Goal: Find specific page/section: Find specific page/section

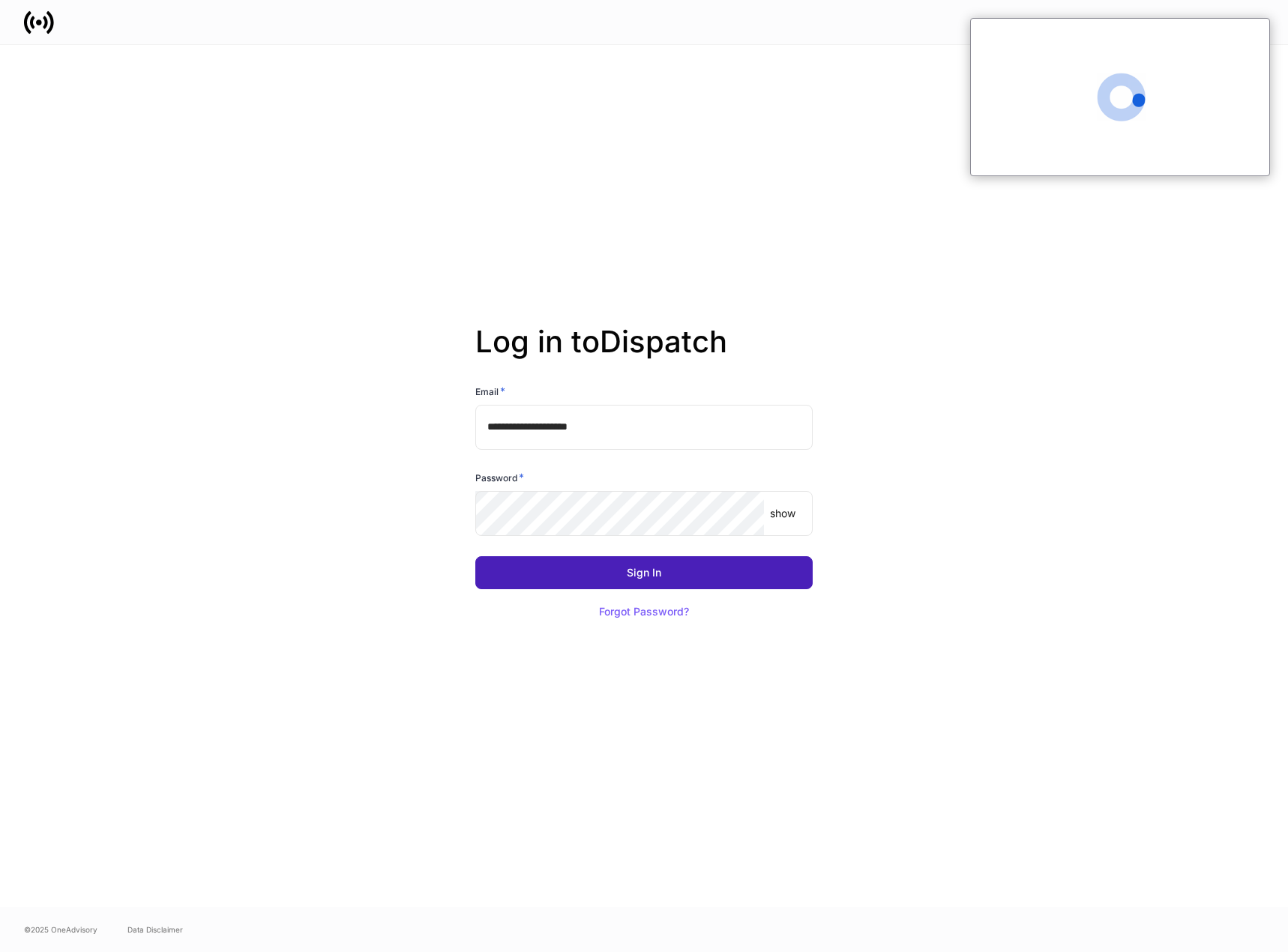
click at [591, 572] on button "Sign In" at bounding box center [644, 572] width 337 height 33
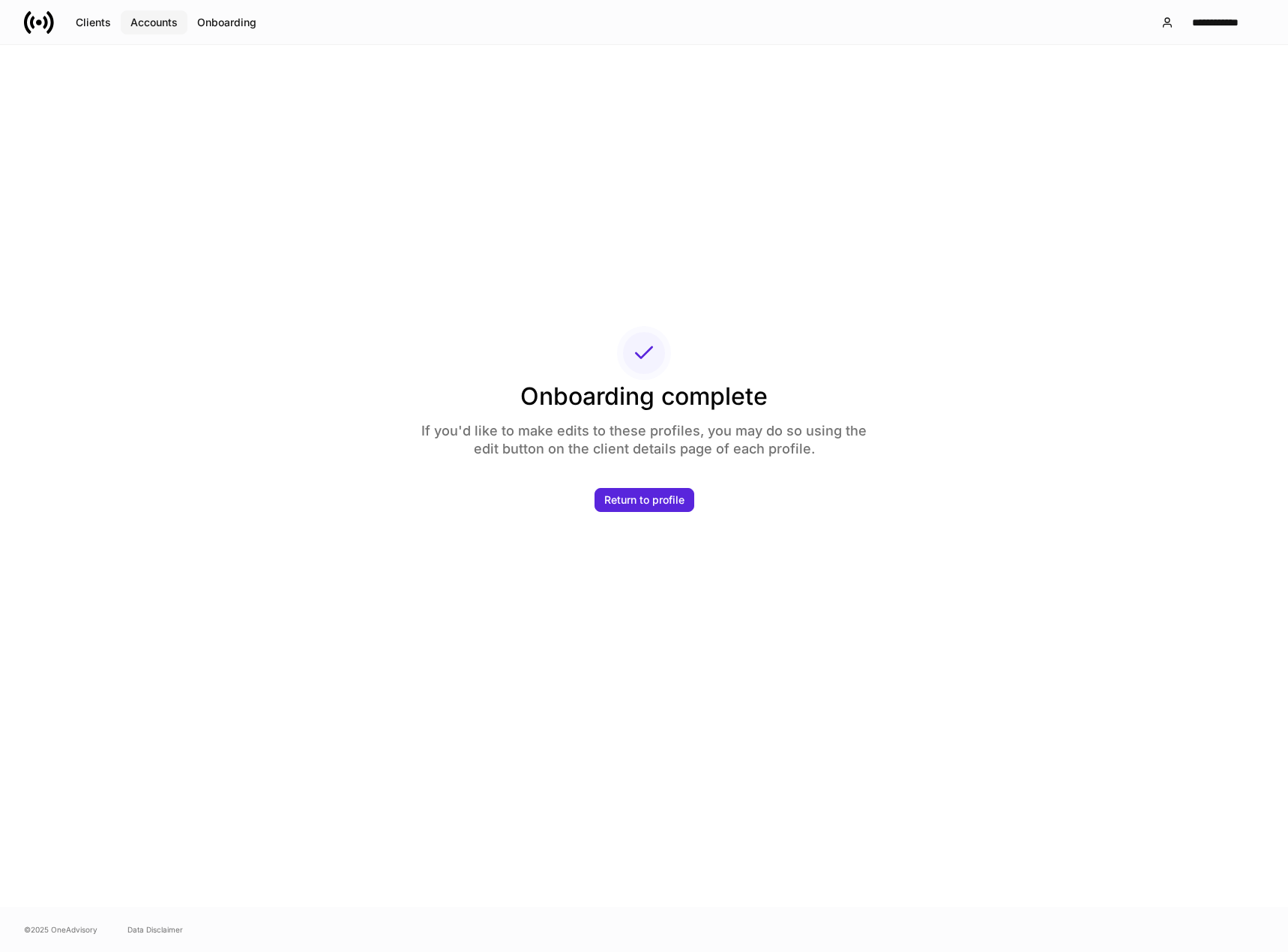
click at [159, 19] on div "Accounts" at bounding box center [154, 22] width 47 height 10
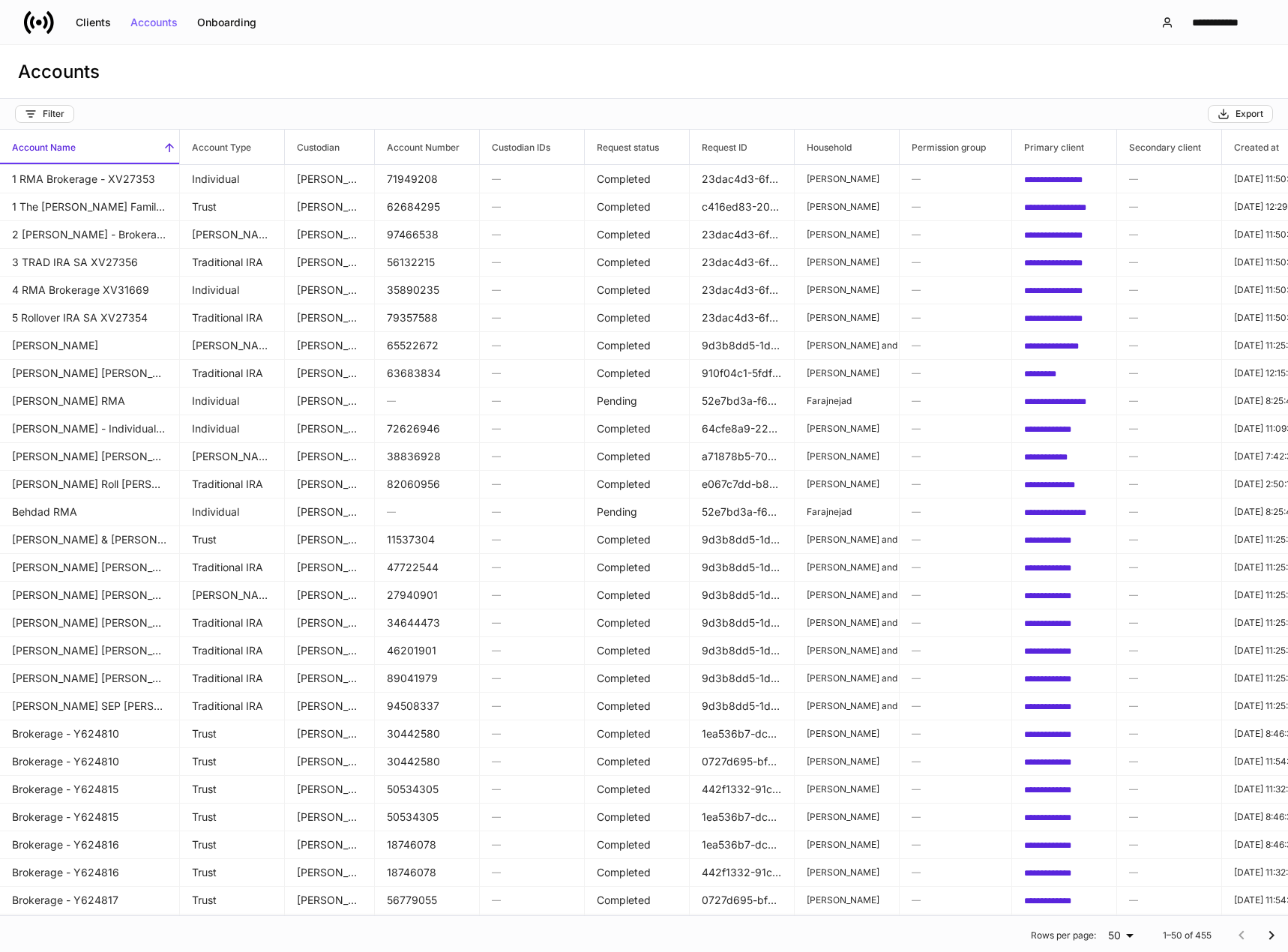
click at [54, 145] on h6 "Account Name" at bounding box center [38, 147] width 76 height 14
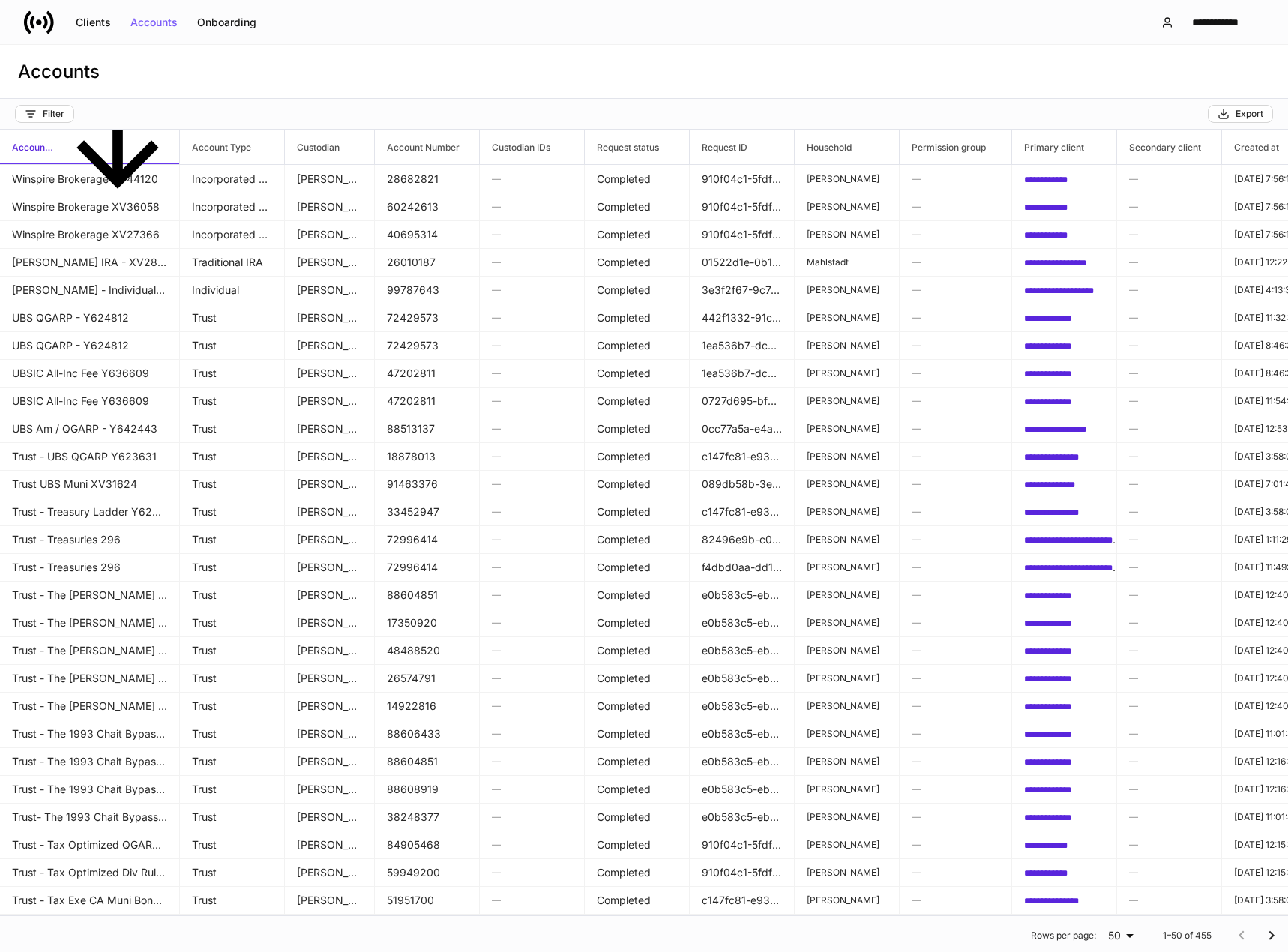
click at [54, 150] on h6 "Account Name" at bounding box center [28, 147] width 56 height 14
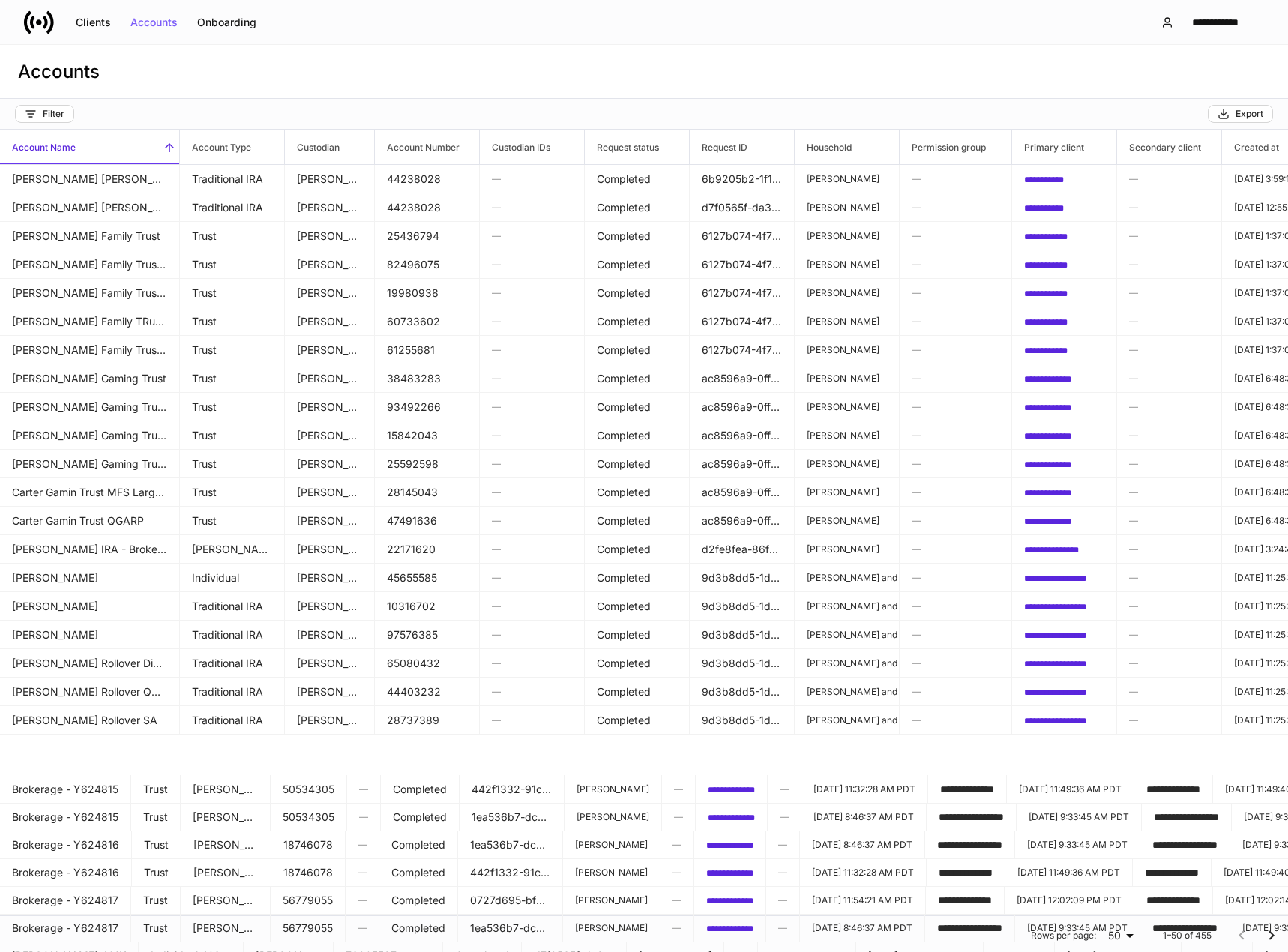
scroll to position [648, 0]
click at [1263, 939] on icon "Go to next page" at bounding box center [1272, 935] width 18 height 18
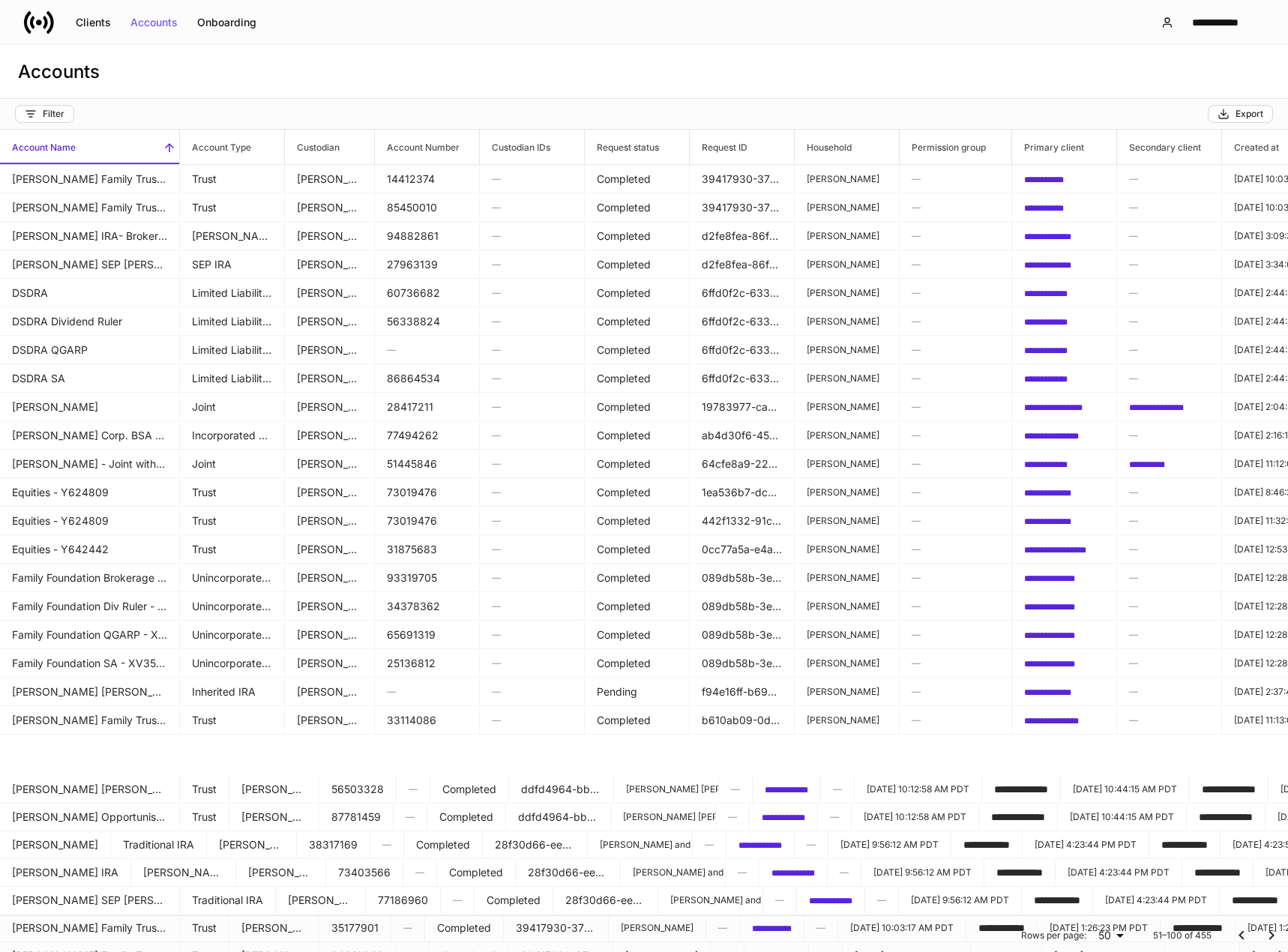
click at [1264, 937] on icon "Go to next page" at bounding box center [1272, 935] width 18 height 18
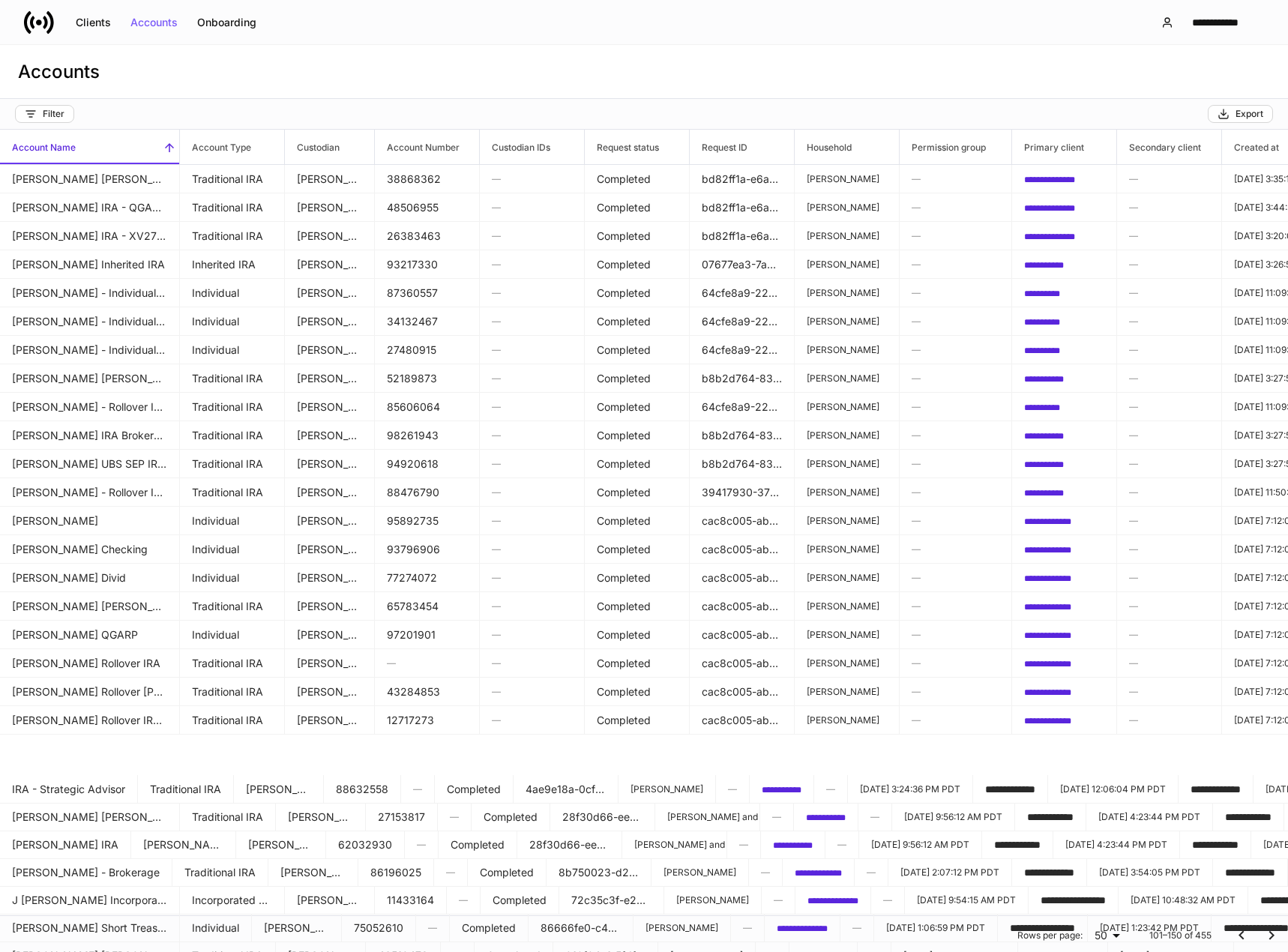
click at [1264, 937] on icon "Go to next page" at bounding box center [1272, 935] width 18 height 18
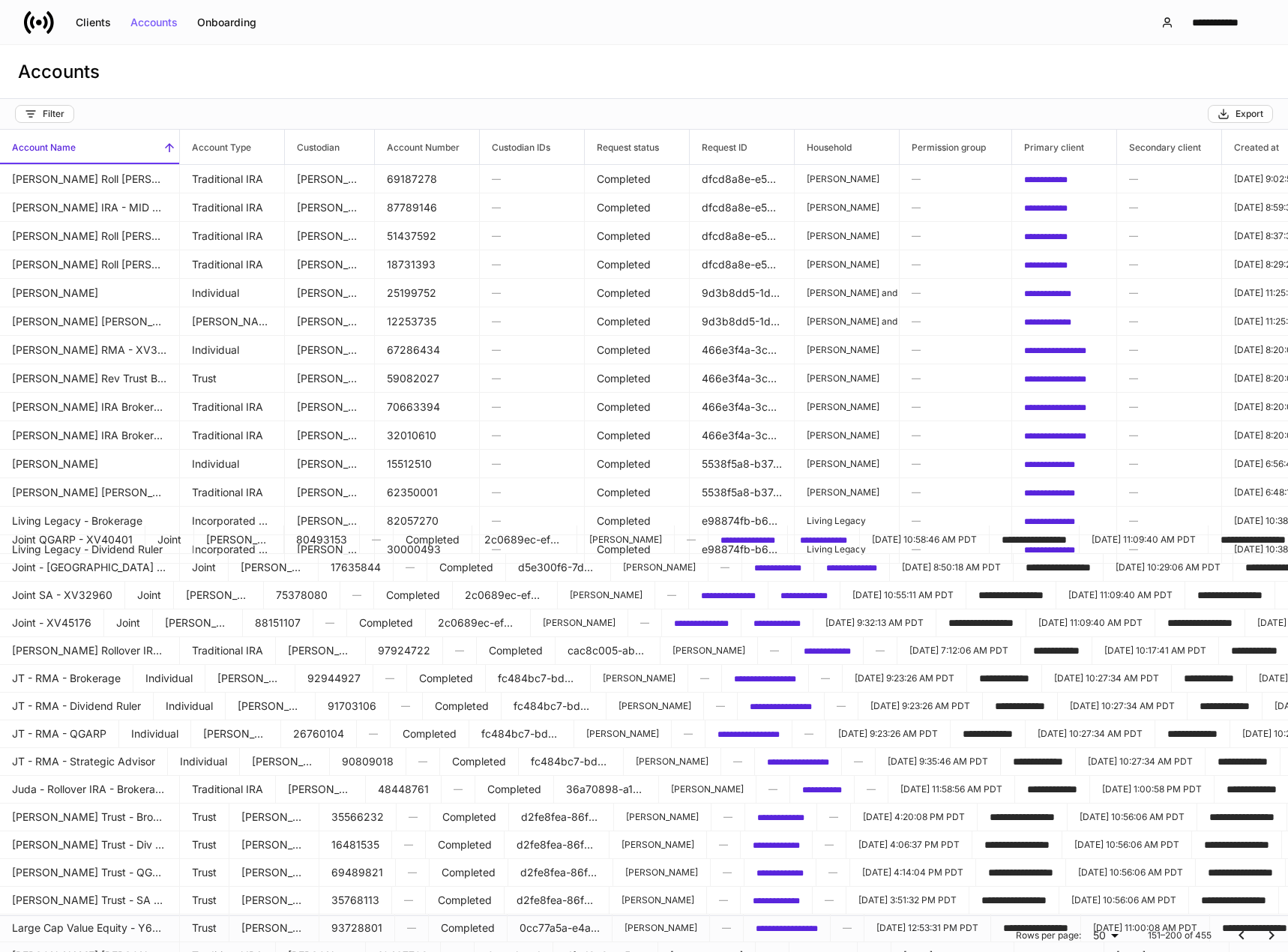
scroll to position [648, 0]
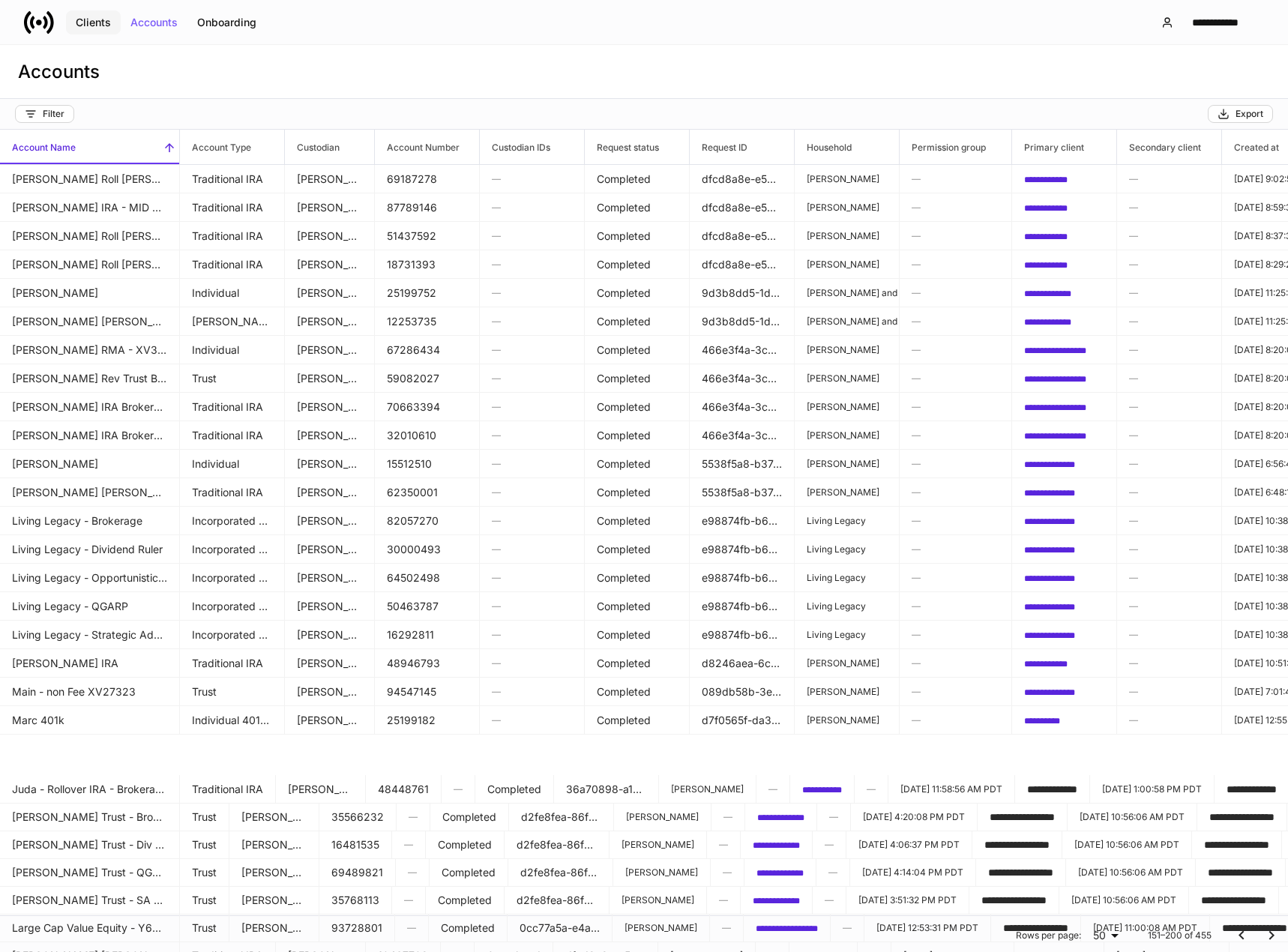
click at [97, 18] on div "Clients" at bounding box center [93, 22] width 35 height 10
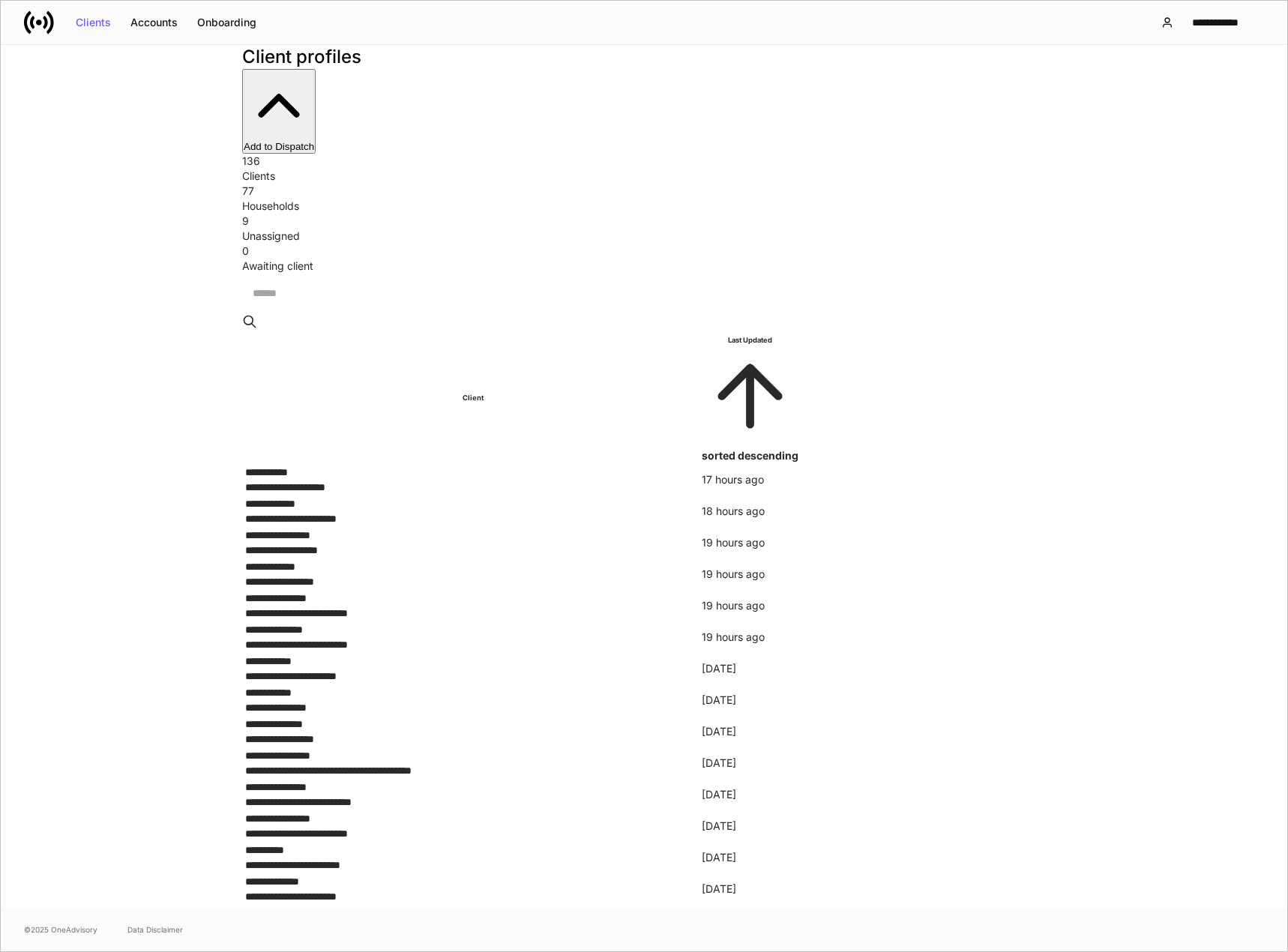
click at [313, 274] on input "search" at bounding box center [649, 293] width 814 height 40
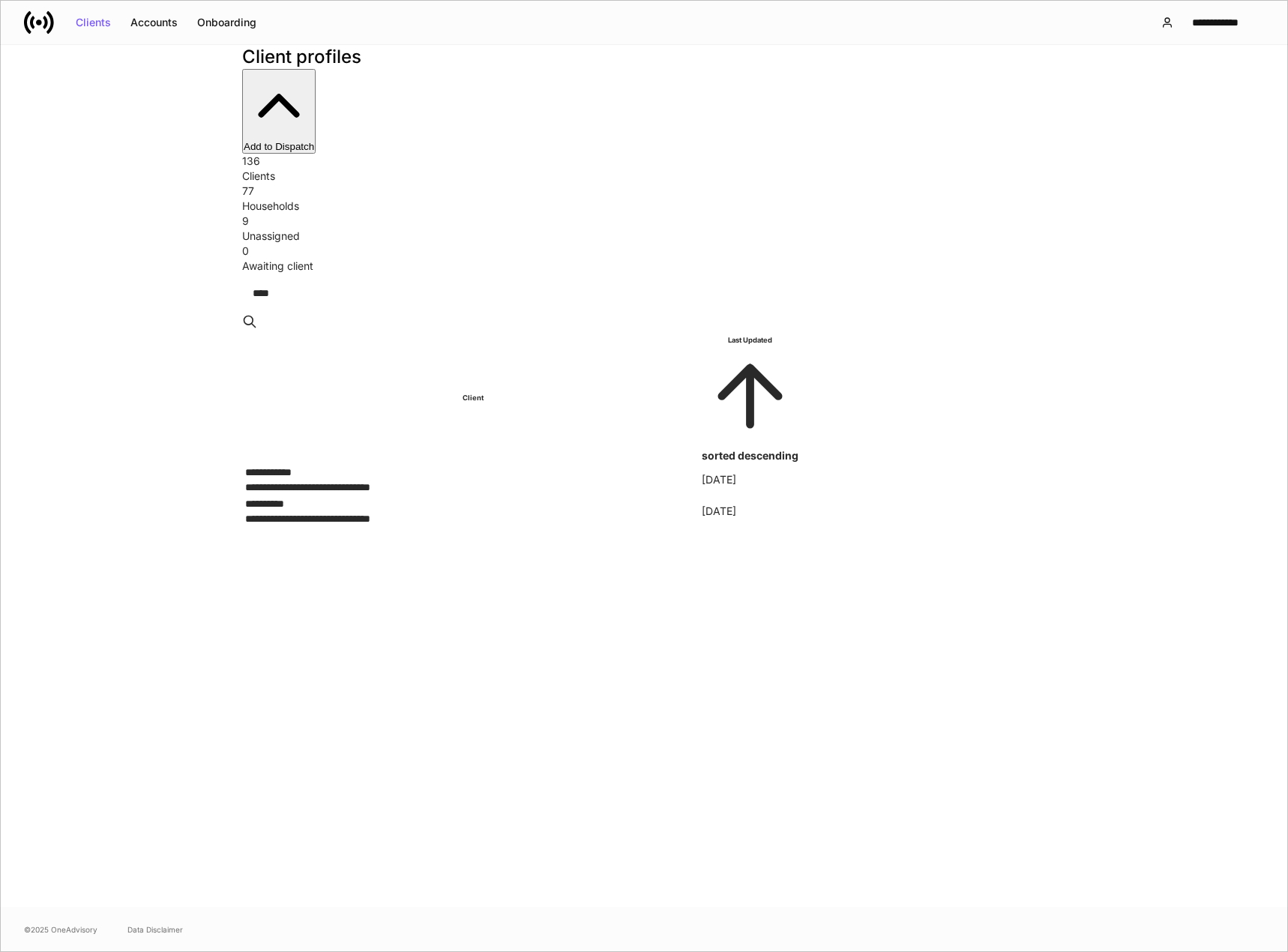
type input "****"
click at [404, 480] on div "**********" at bounding box center [473, 488] width 455 height 15
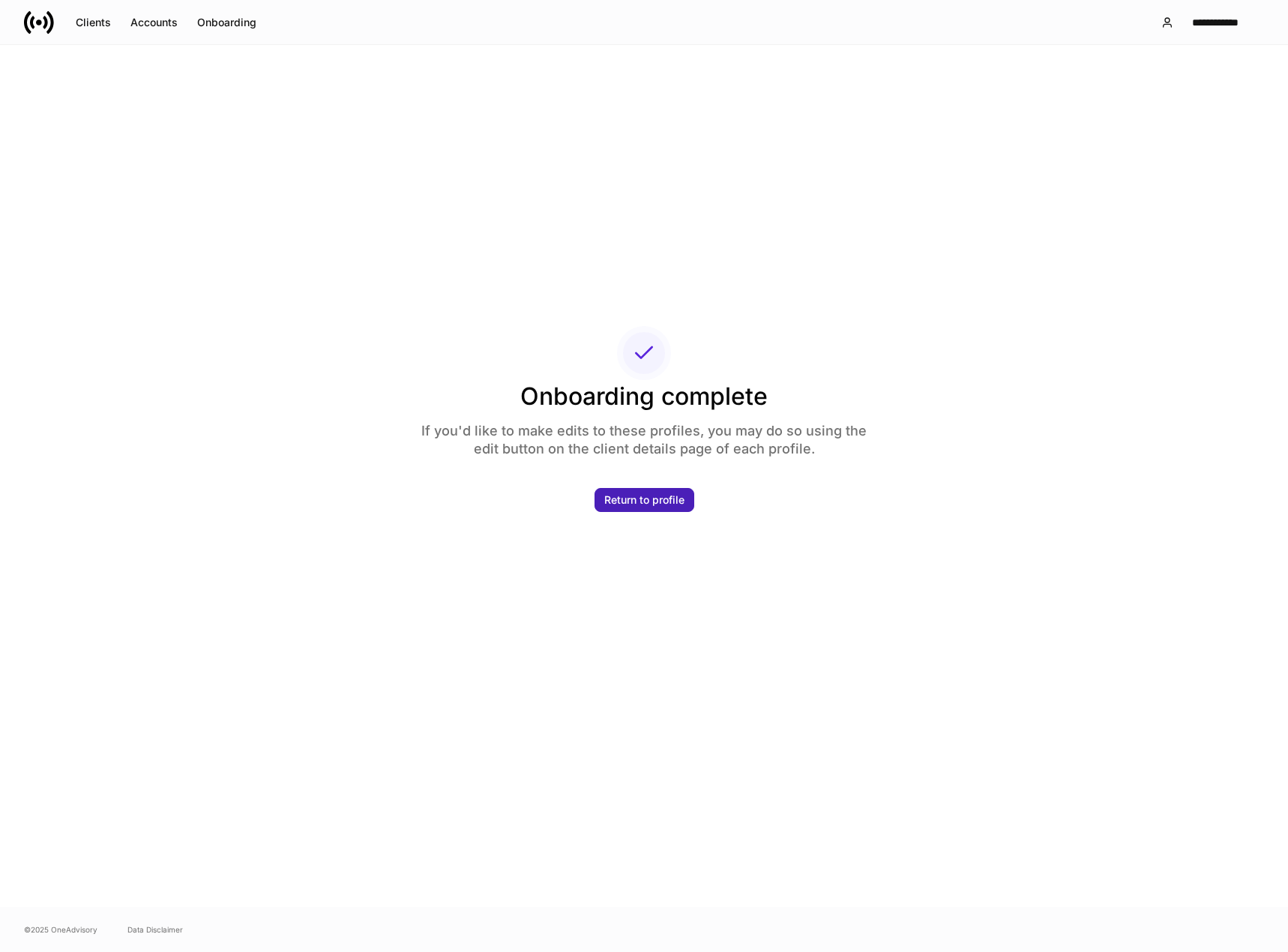
click at [628, 504] on div "Return to profile" at bounding box center [644, 500] width 80 height 10
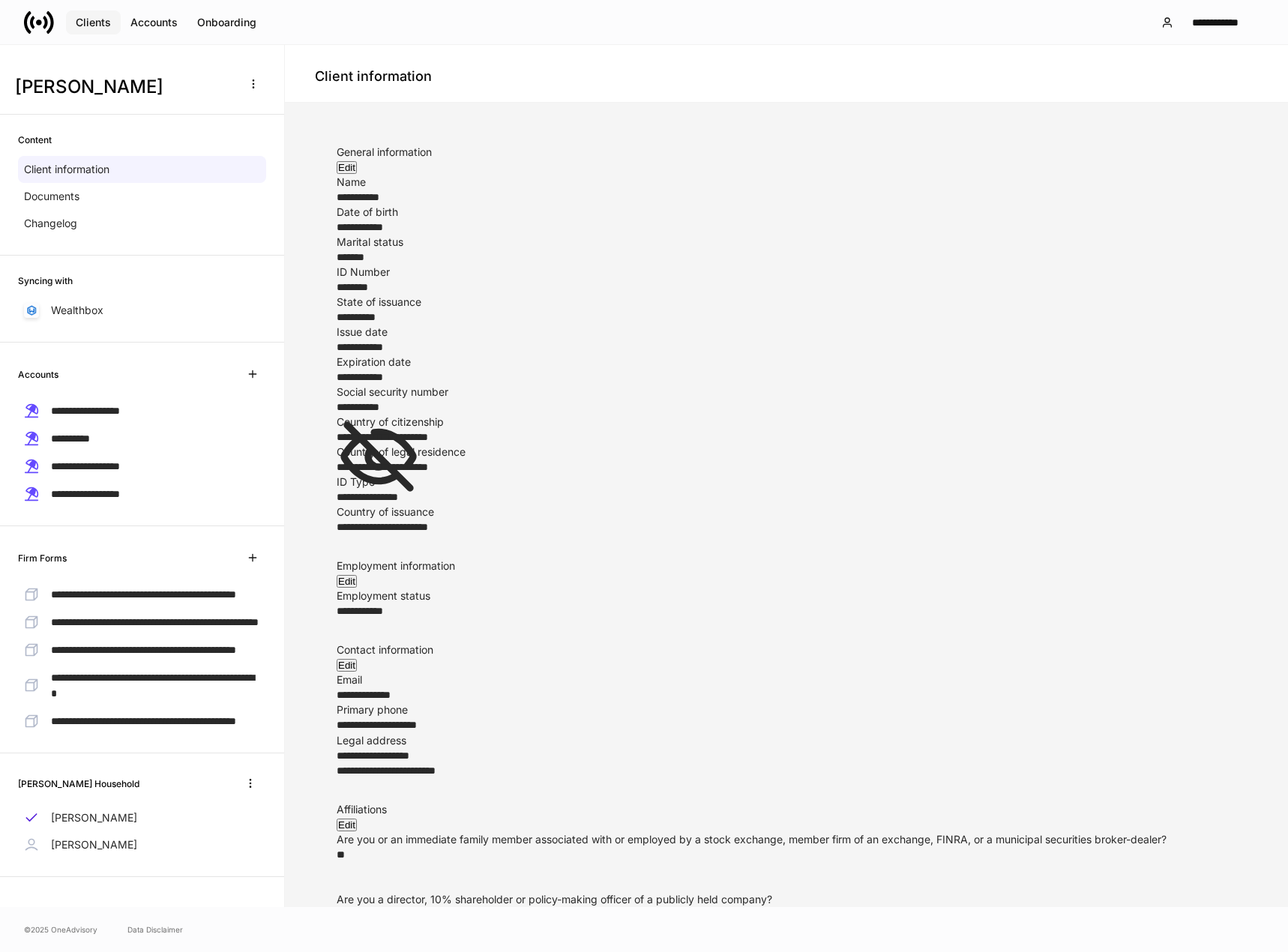
click at [95, 21] on div "Clients" at bounding box center [93, 22] width 35 height 10
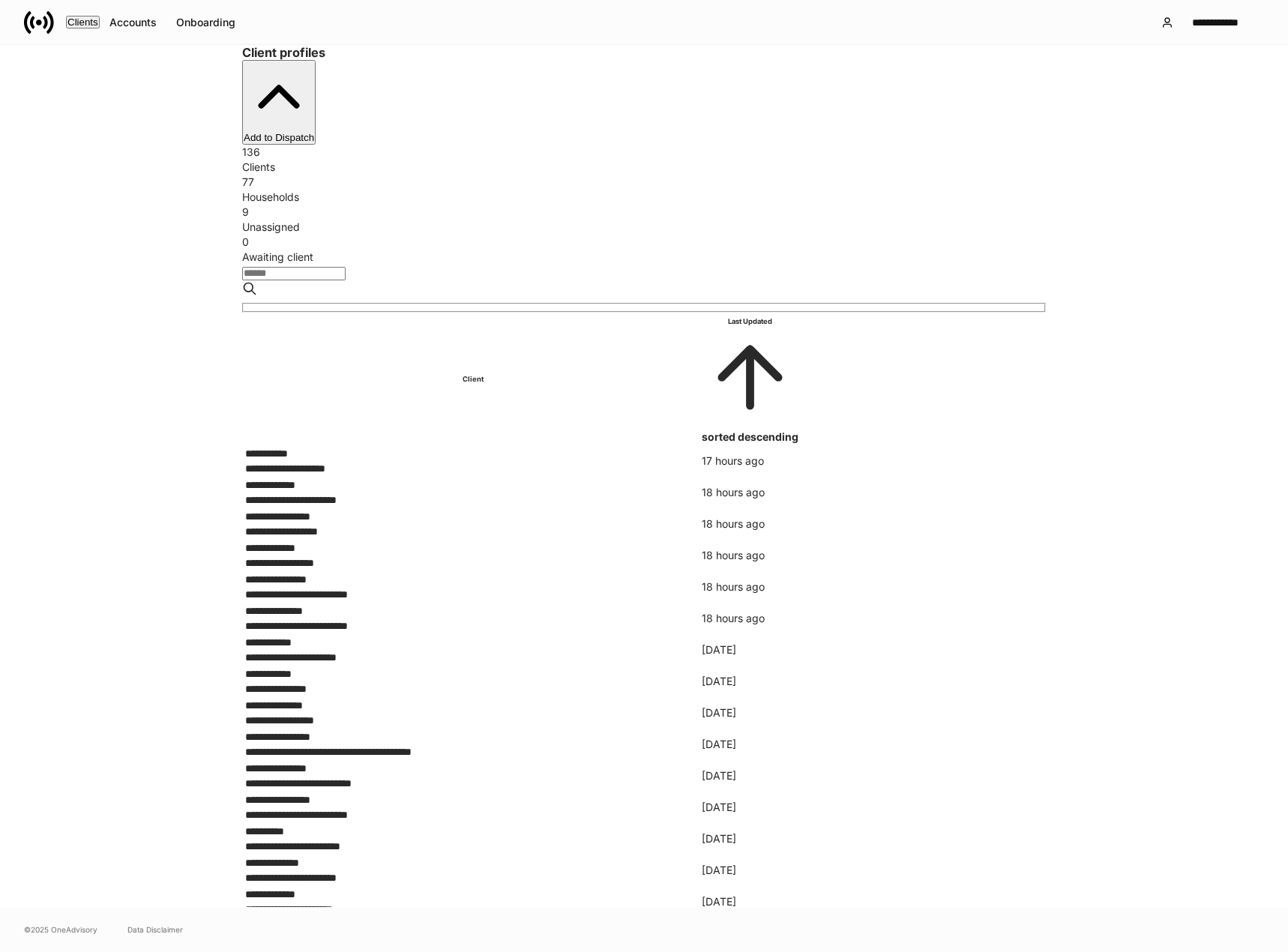
scroll to position [75, 0]
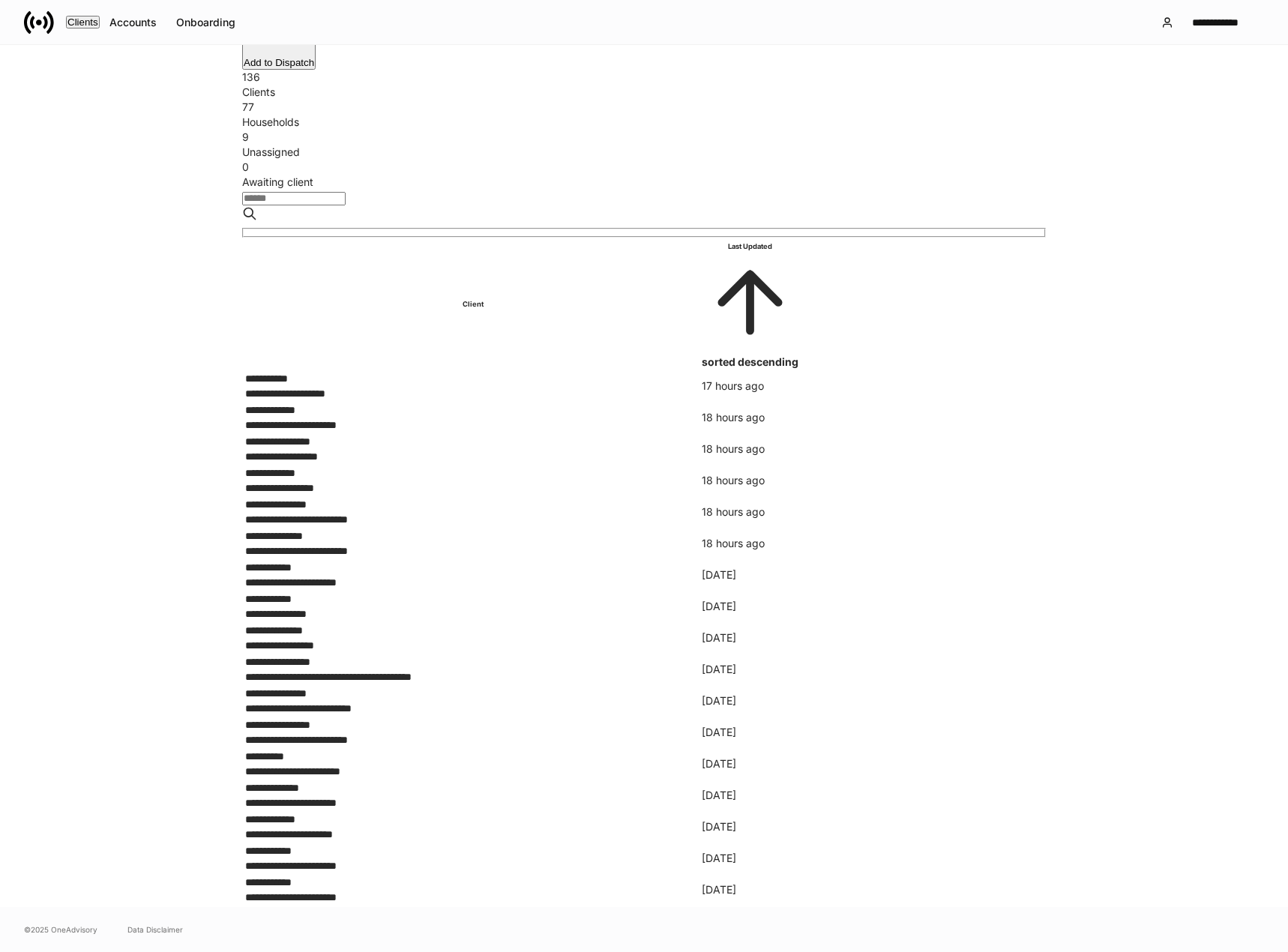
click at [346, 192] on input "search" at bounding box center [294, 198] width 103 height 14
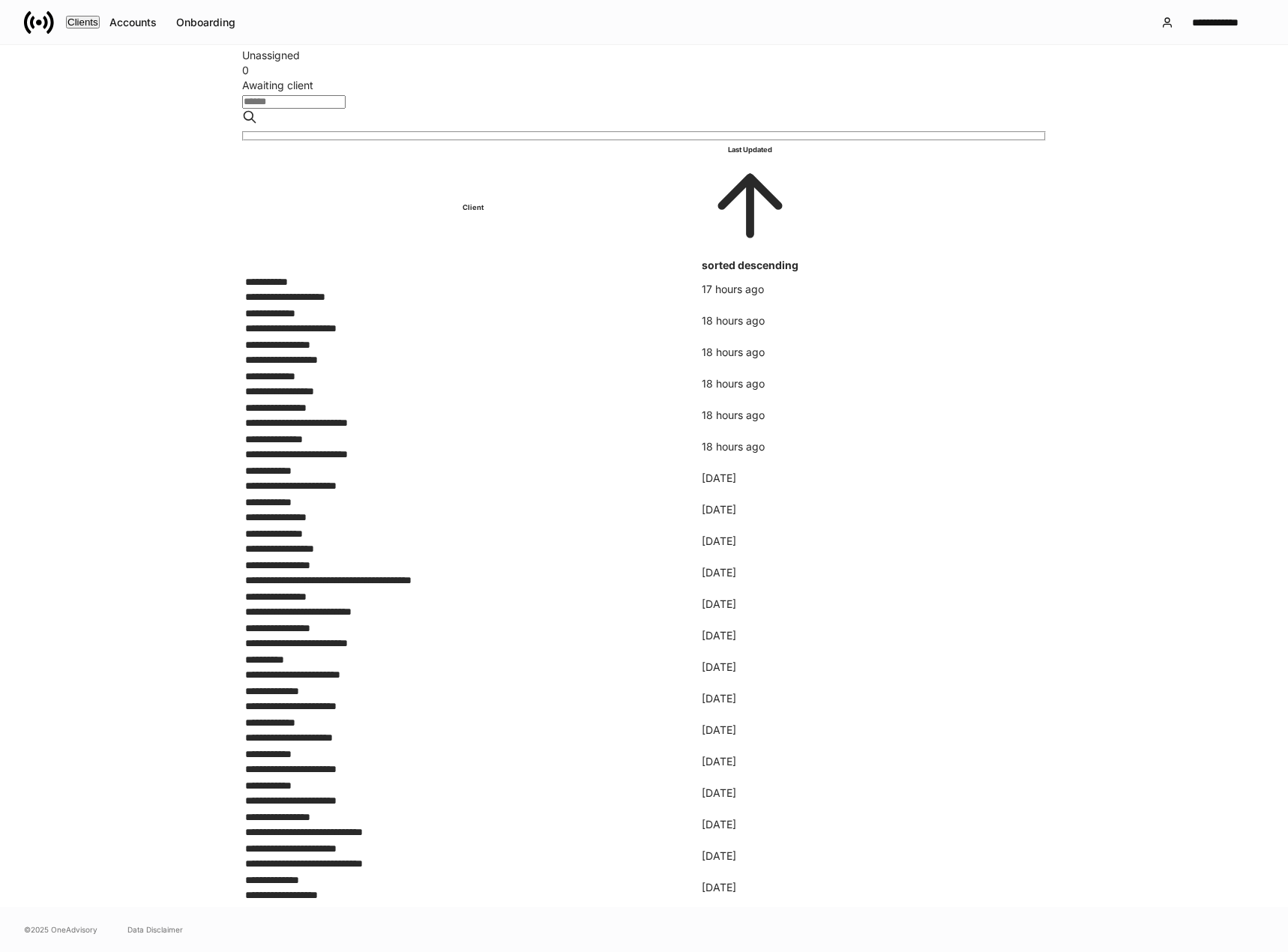
scroll to position [0, 0]
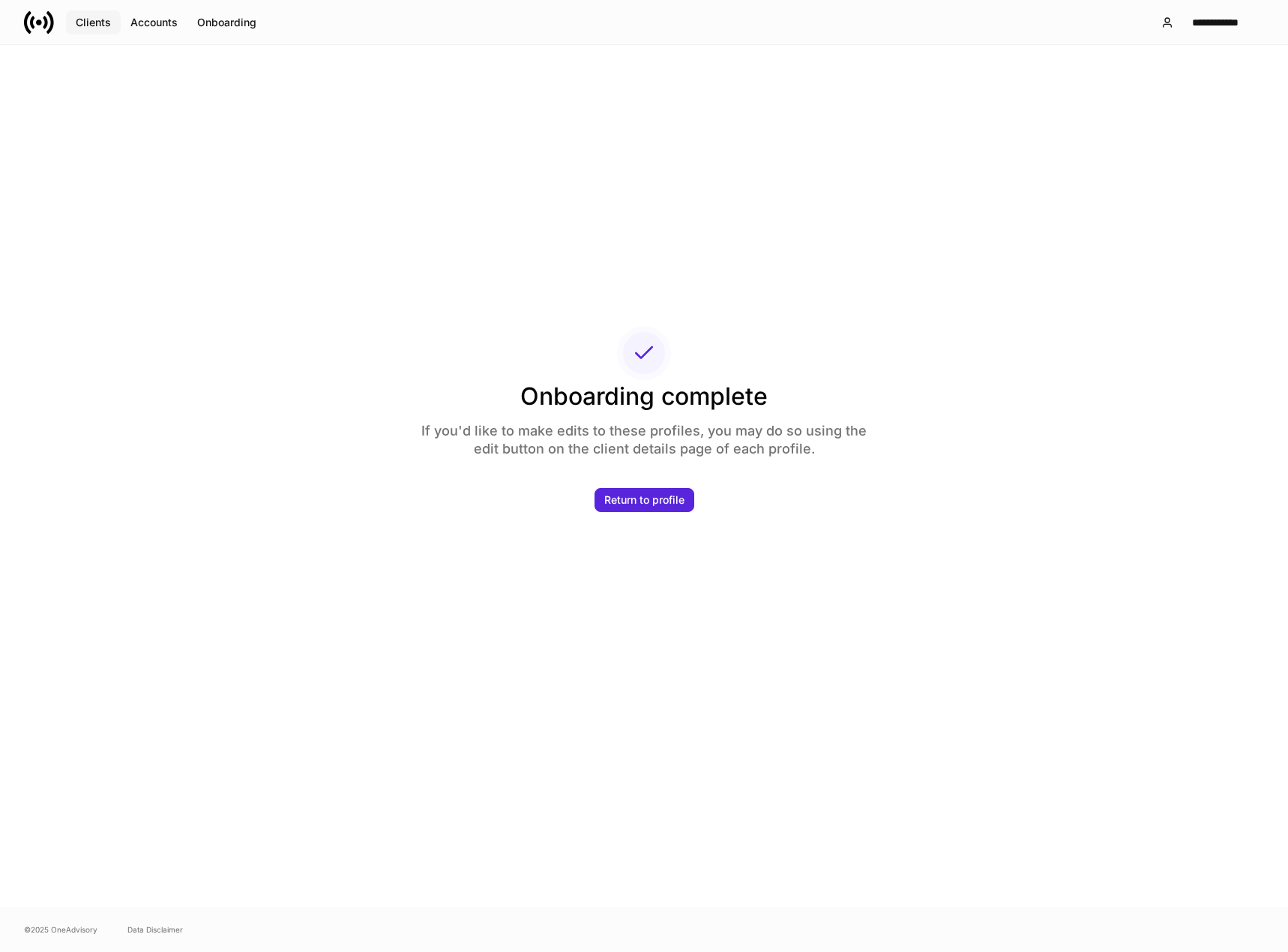
click at [105, 18] on div "Clients" at bounding box center [93, 22] width 35 height 10
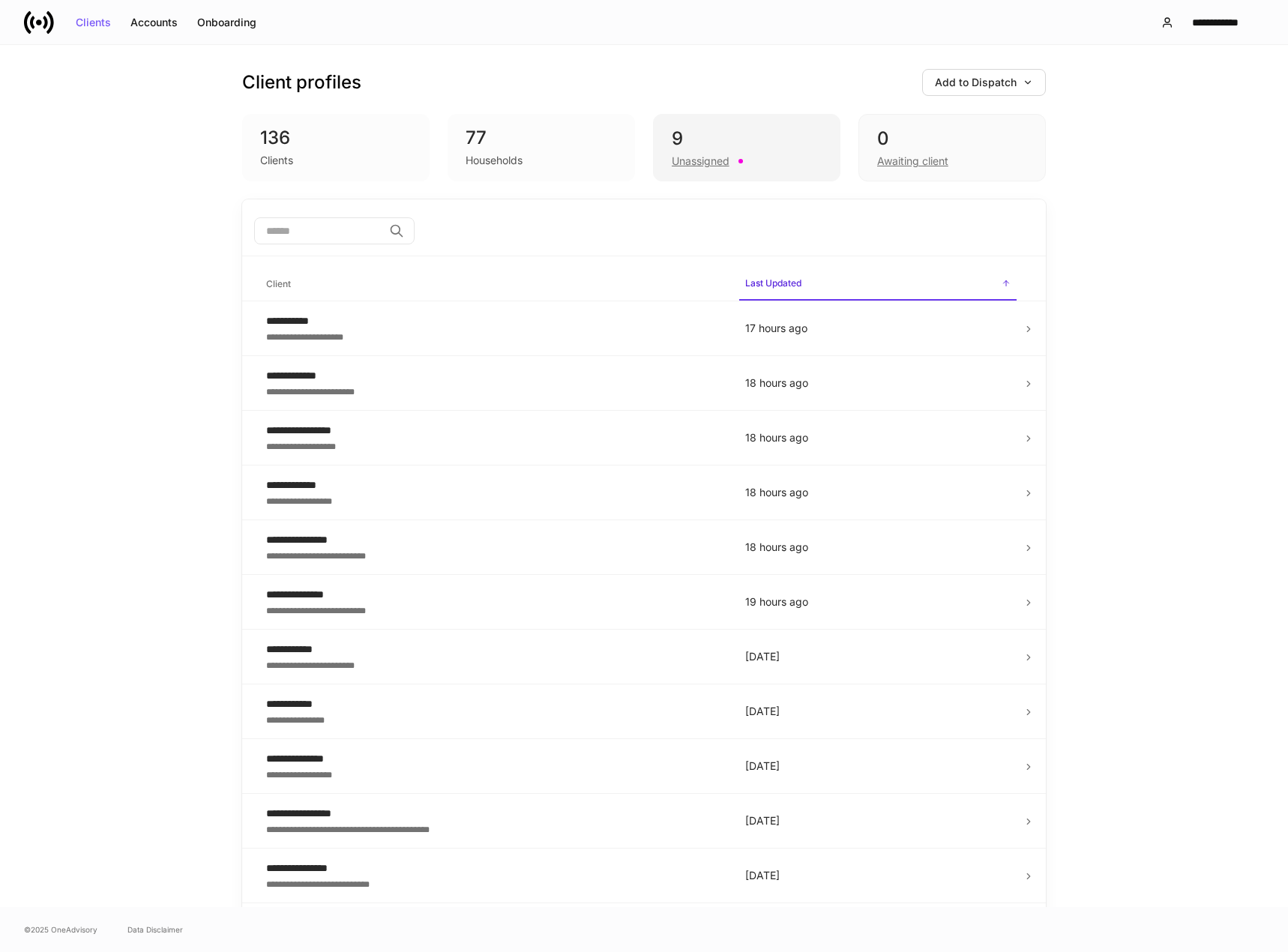
click at [682, 159] on div "Unassigned" at bounding box center [701, 161] width 58 height 15
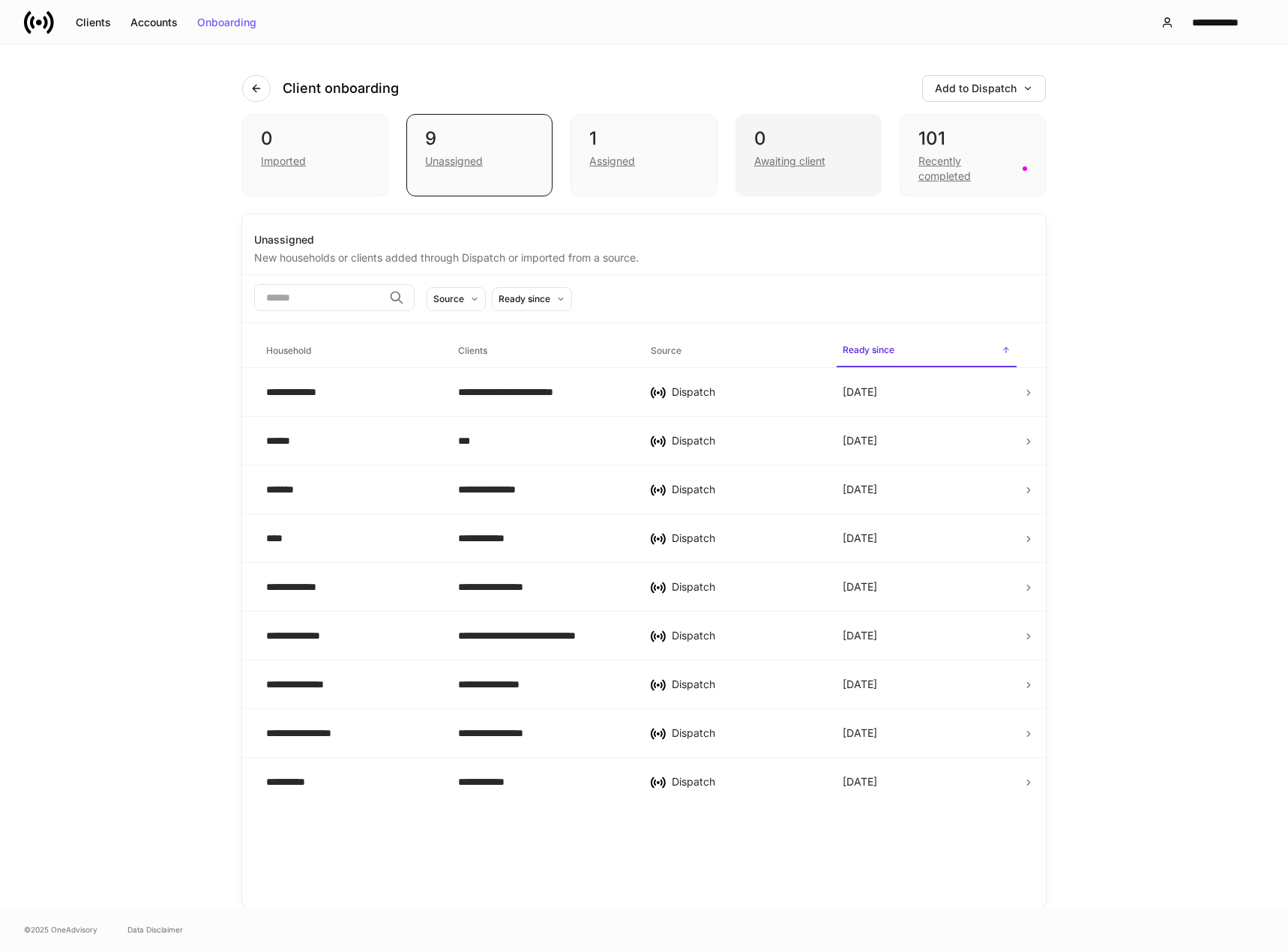
click at [776, 162] on div "Awaiting client" at bounding box center [789, 161] width 71 height 15
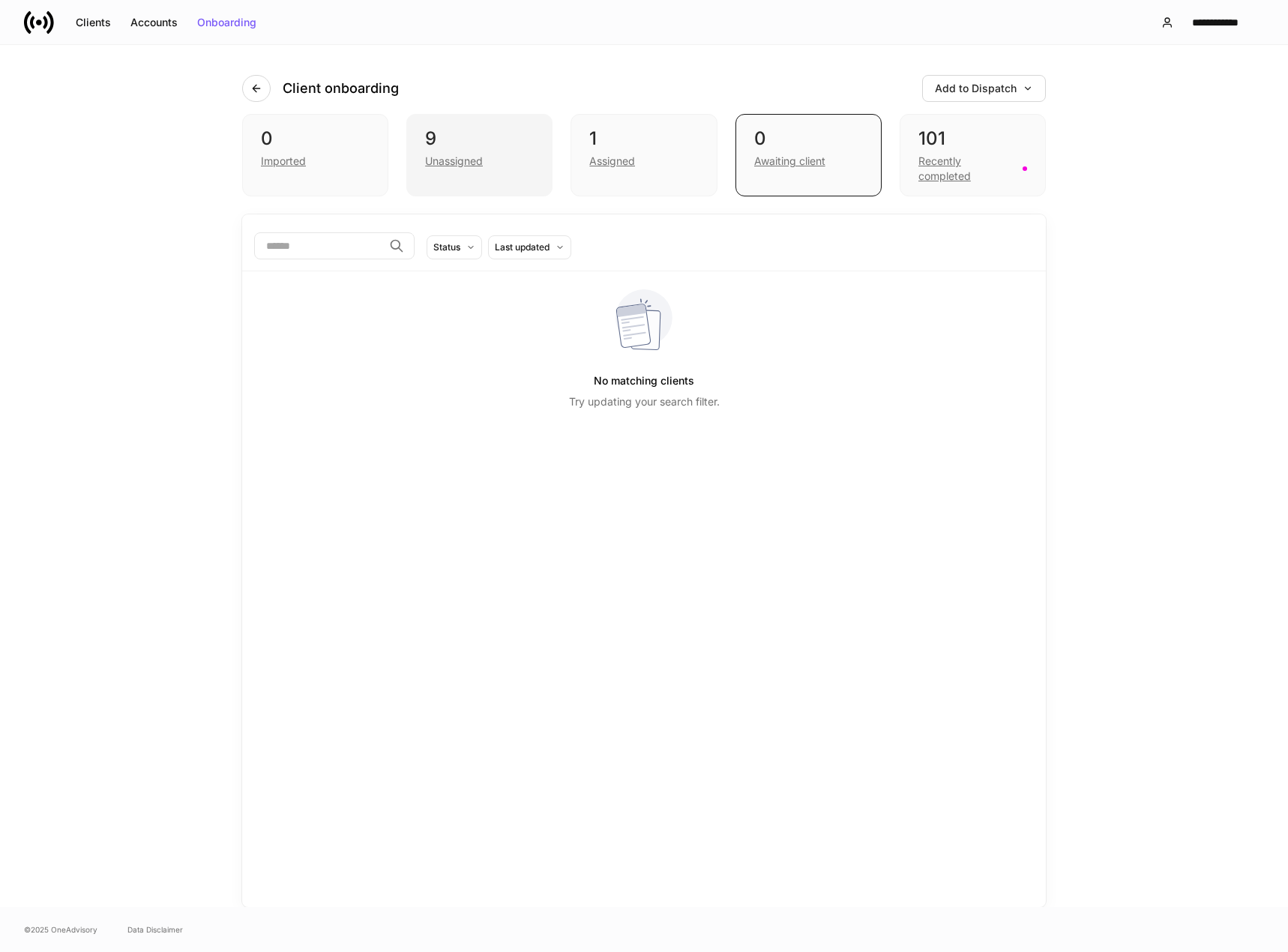
click at [446, 164] on div "Unassigned" at bounding box center [454, 161] width 58 height 15
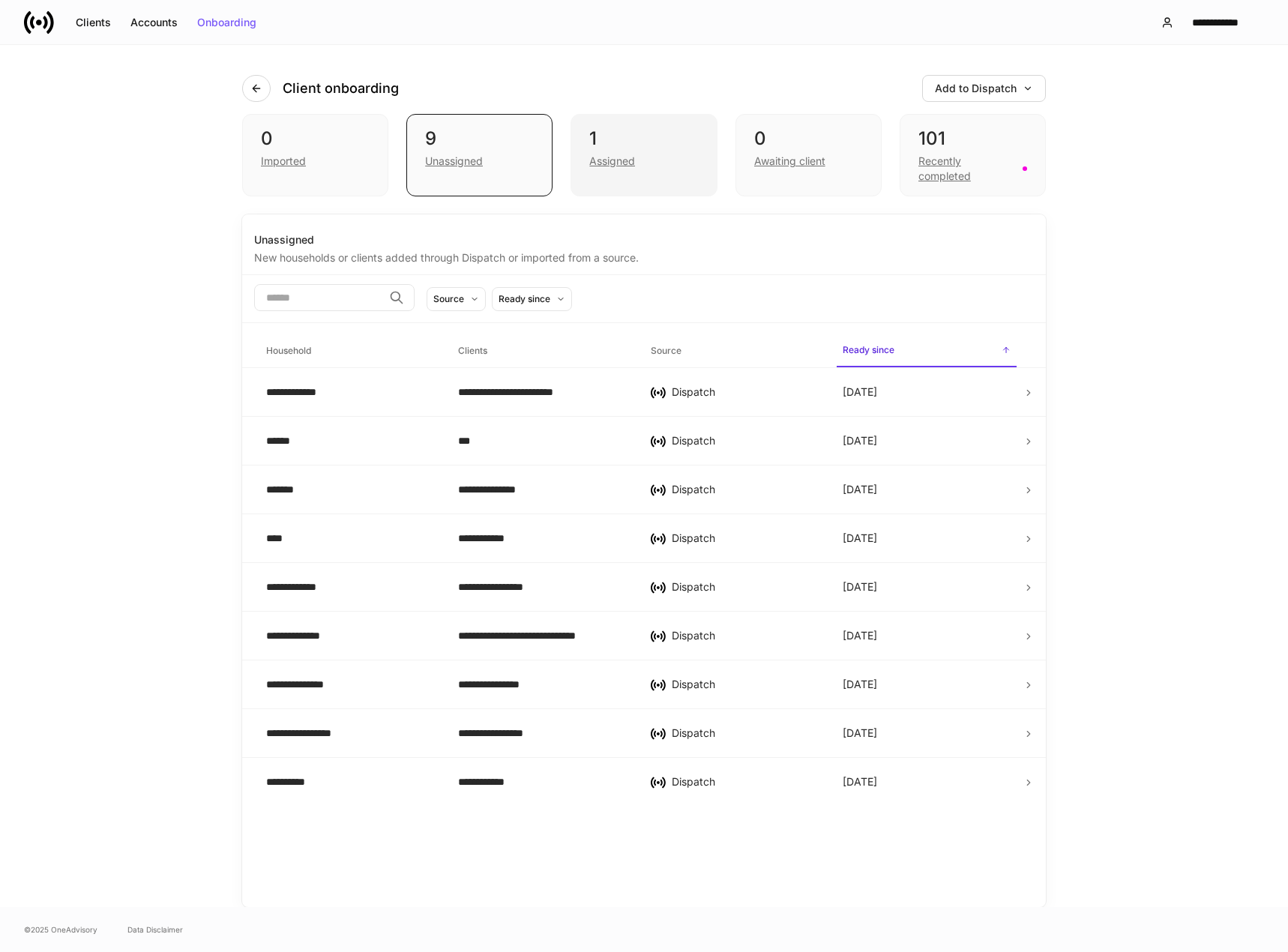
click at [615, 167] on div "Assigned" at bounding box center [612, 161] width 46 height 15
